Goal: Transaction & Acquisition: Purchase product/service

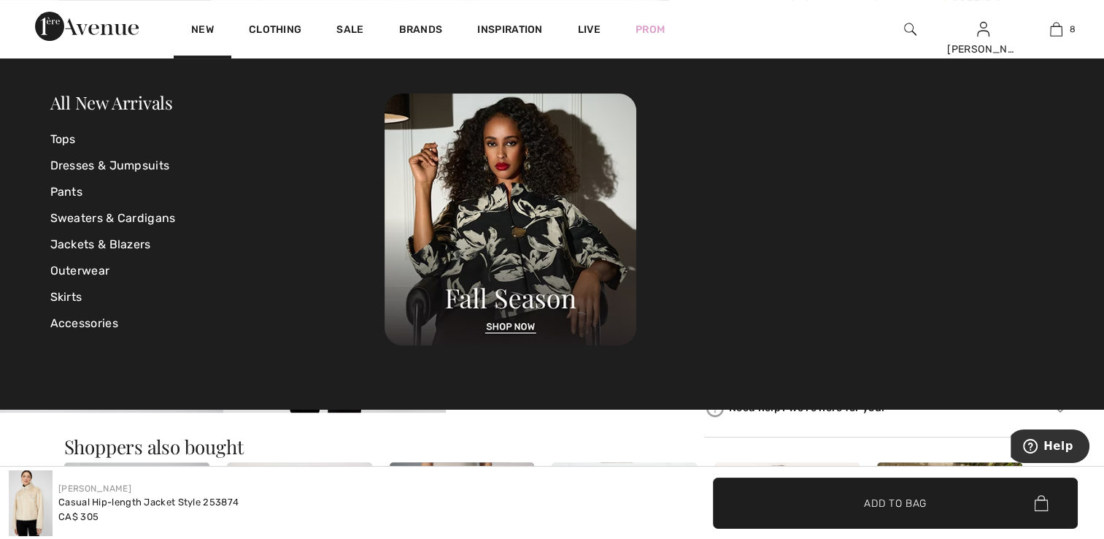
scroll to position [241, 0]
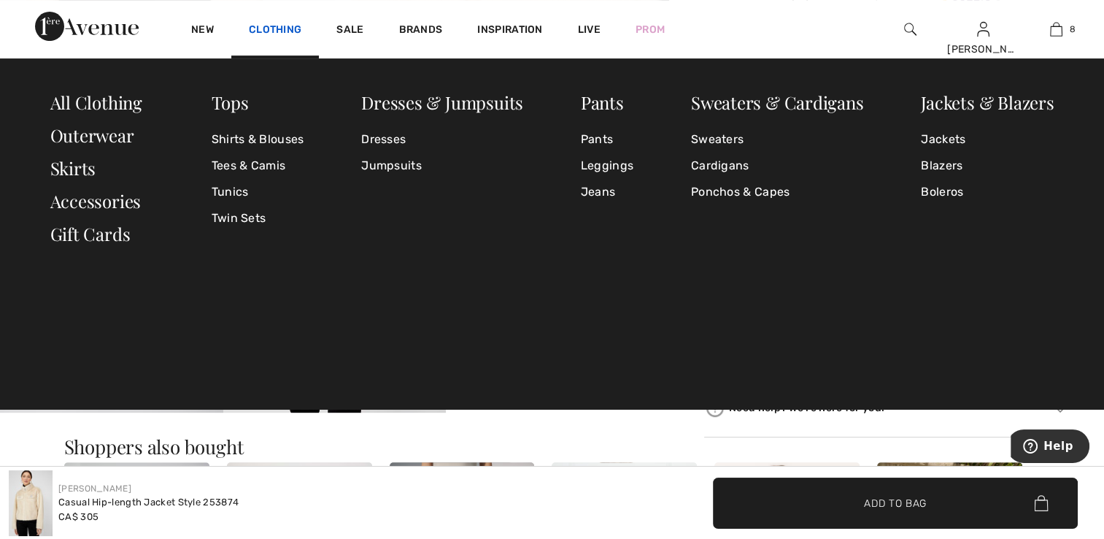
click at [252, 29] on link "Clothing" at bounding box center [275, 30] width 53 height 15
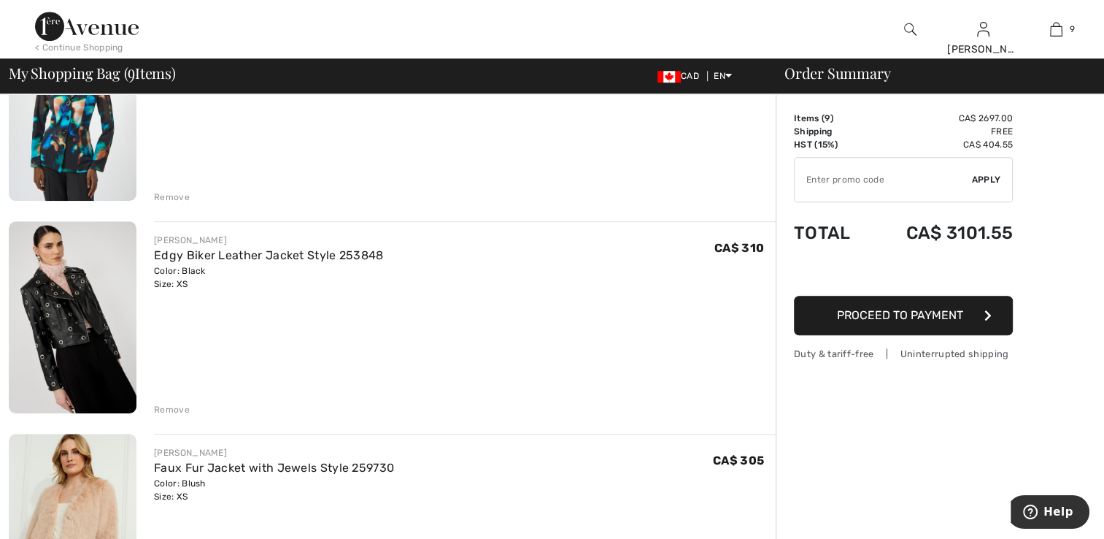
scroll to position [1095, 0]
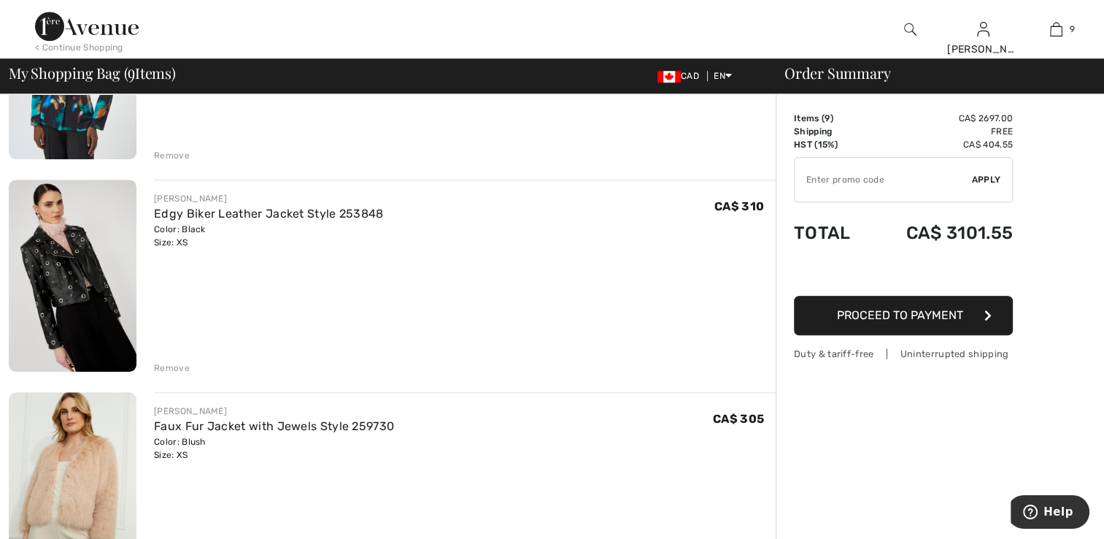
click at [169, 364] on div "Remove" at bounding box center [172, 367] width 36 height 13
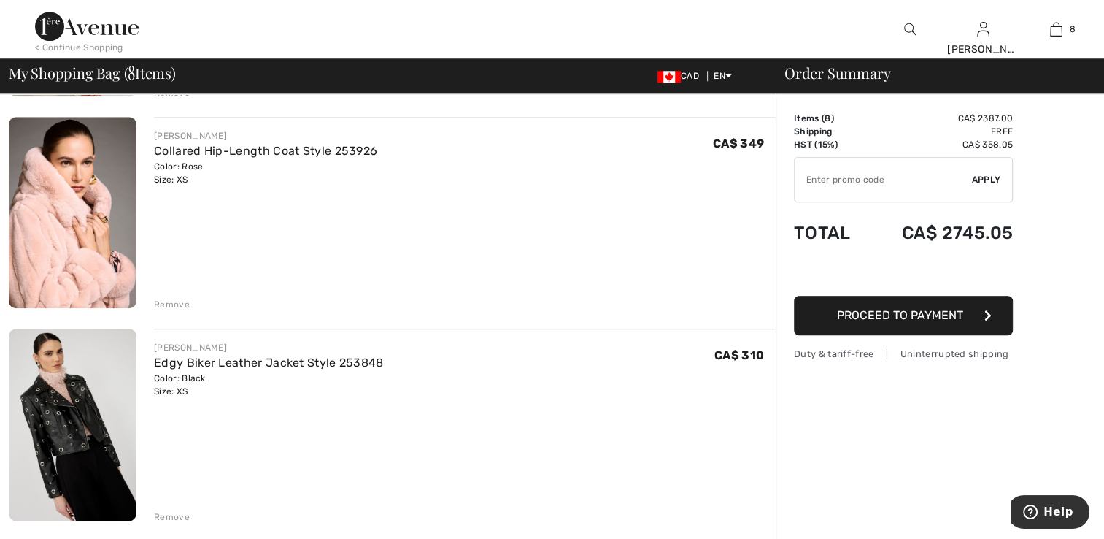
scroll to position [1460, 0]
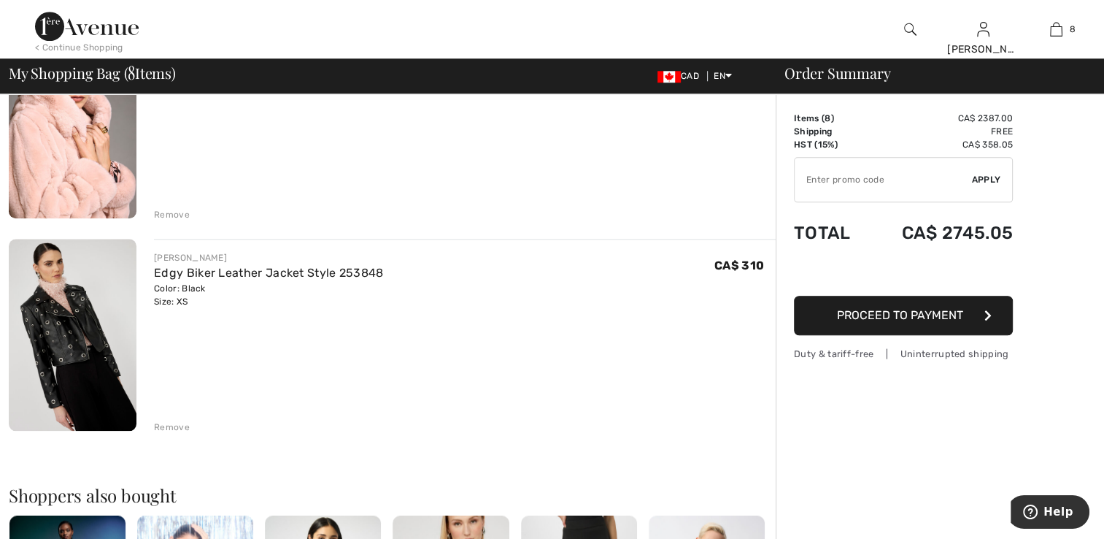
click at [182, 422] on div "Remove" at bounding box center [172, 426] width 36 height 13
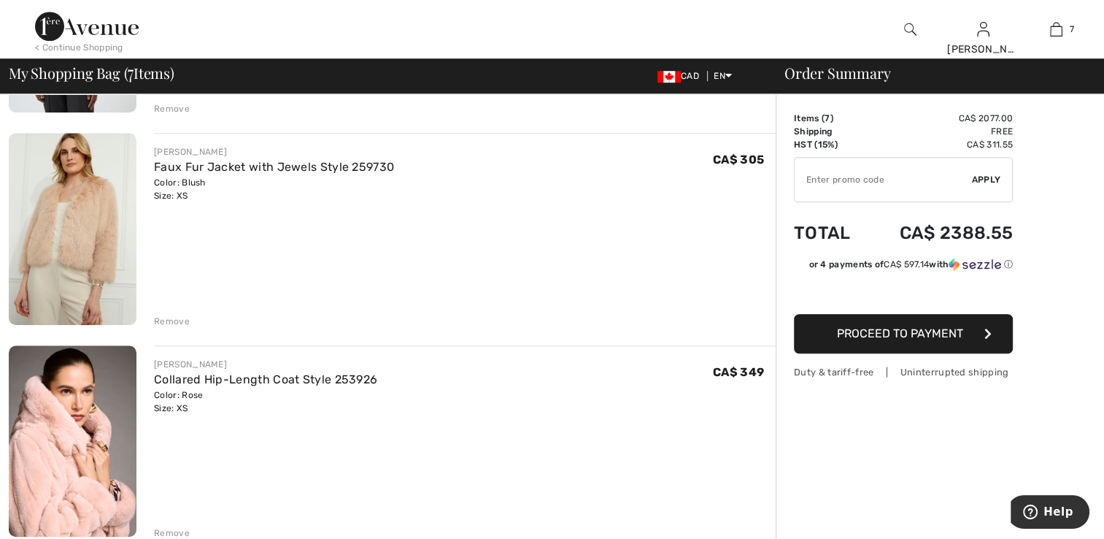
scroll to position [1168, 0]
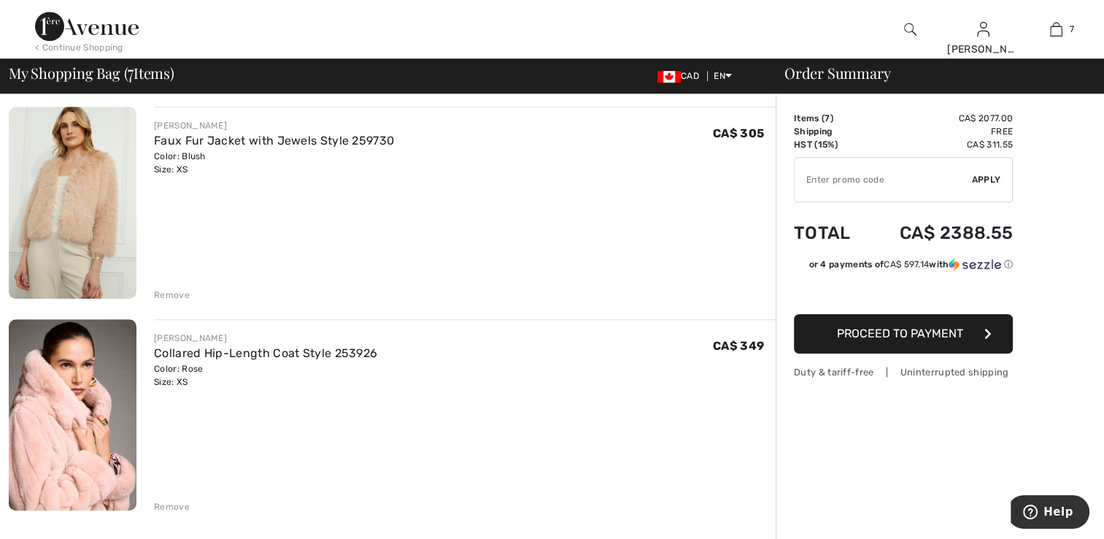
click at [74, 416] on img at bounding box center [73, 414] width 128 height 191
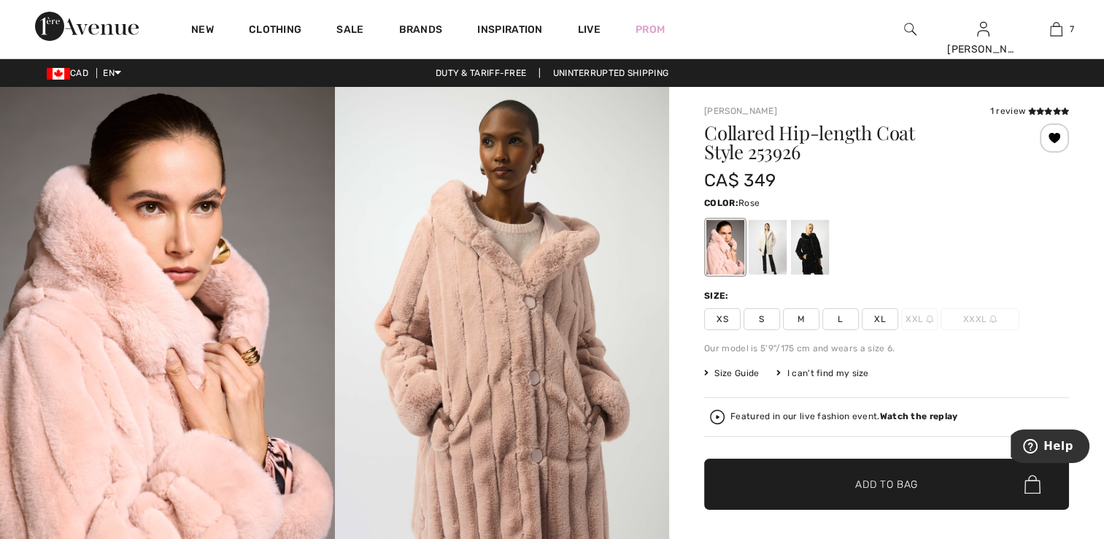
click at [914, 415] on strong "Watch the replay" at bounding box center [919, 416] width 78 height 10
